Goal: Task Accomplishment & Management: Manage account settings

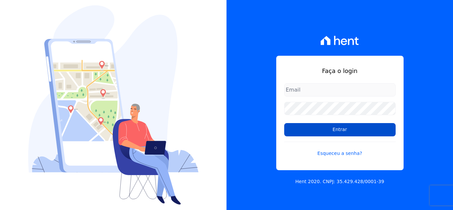
type input "[EMAIL_ADDRESS][DOMAIN_NAME]"
click at [323, 130] on input "Entrar" at bounding box center [340, 129] width 112 height 13
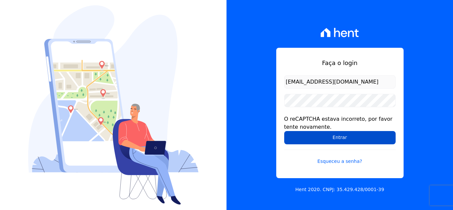
click at [319, 143] on input "Entrar" at bounding box center [340, 137] width 112 height 13
click at [344, 139] on input "Entrar" at bounding box center [340, 137] width 112 height 13
click at [326, 137] on input "Entrar" at bounding box center [340, 137] width 112 height 13
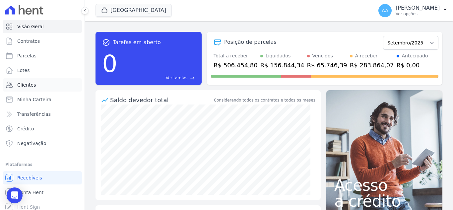
click at [56, 84] on link "Clientes" at bounding box center [42, 84] width 79 height 13
click at [61, 59] on link "Parcelas" at bounding box center [42, 55] width 79 height 13
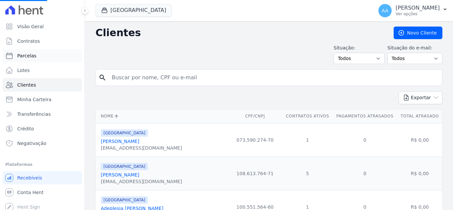
click at [61, 59] on link "Parcelas" at bounding box center [42, 55] width 79 height 13
click at [154, 70] on div "search" at bounding box center [269, 77] width 347 height 17
click at [155, 79] on input "search" at bounding box center [274, 77] width 332 height 13
select select
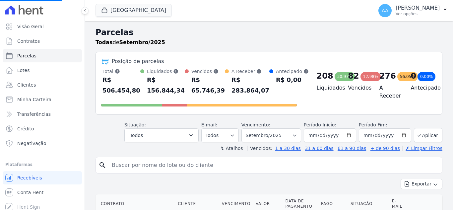
select select
click at [142, 163] on input "search" at bounding box center [274, 165] width 332 height 13
paste input "Anderson Ramon de Lira"
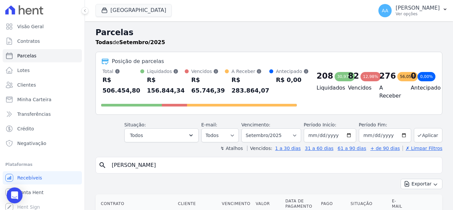
type input "Anderson Ramon de Lira"
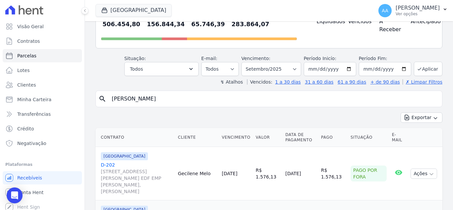
select select
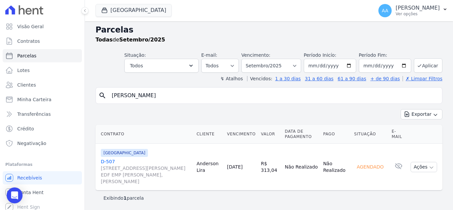
scroll to position [3, 0]
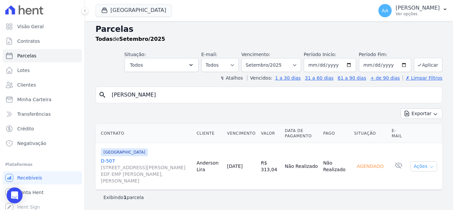
click at [422, 167] on button "Ações" at bounding box center [424, 166] width 27 height 10
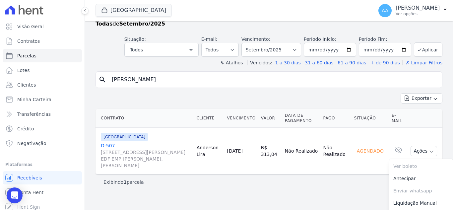
scroll to position [32, 0]
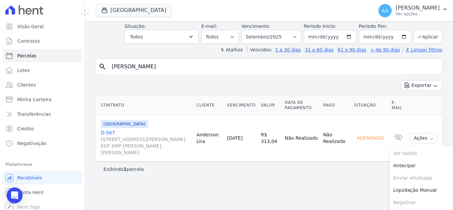
click at [202, 178] on div "Parcelas Todas de Setembro/2025 Situação: Agendado Em Aberto Pago Processando C…" at bounding box center [269, 86] width 368 height 192
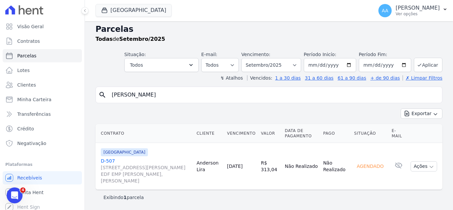
scroll to position [0, 0]
